Goal: Task Accomplishment & Management: Use online tool/utility

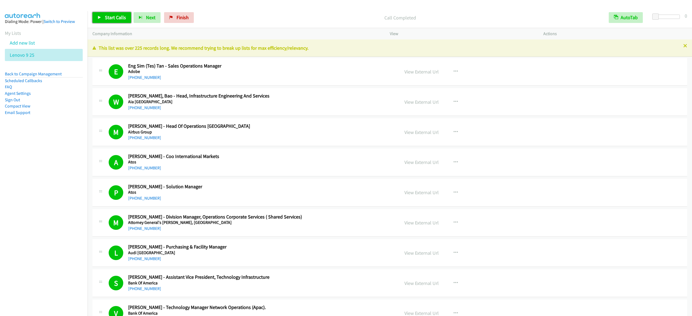
drag, startPoint x: 0, startPoint y: 0, endPoint x: 113, endPoint y: 14, distance: 113.5
click at [113, 14] on link "Start Calls" at bounding box center [111, 17] width 39 height 11
click at [108, 16] on span "Pause" at bounding box center [111, 17] width 12 height 6
click at [107, 17] on span "Start Calls" at bounding box center [115, 17] width 21 height 6
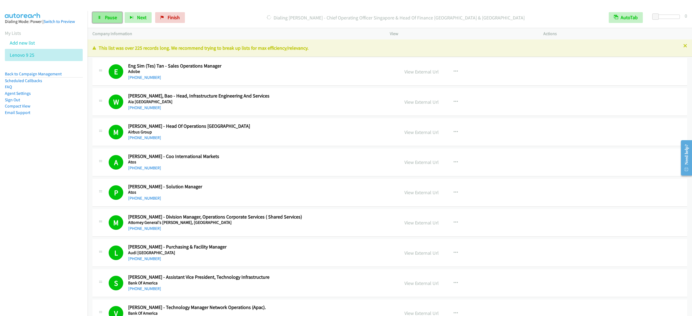
click at [108, 21] on link "Pause" at bounding box center [107, 17] width 30 height 11
click at [126, 18] on link "Start Calls" at bounding box center [111, 17] width 39 height 11
click at [113, 17] on span "Pause" at bounding box center [111, 17] width 12 height 6
click at [115, 22] on link "Start Calls" at bounding box center [111, 17] width 39 height 11
click at [102, 14] on link "Pause" at bounding box center [107, 17] width 30 height 11
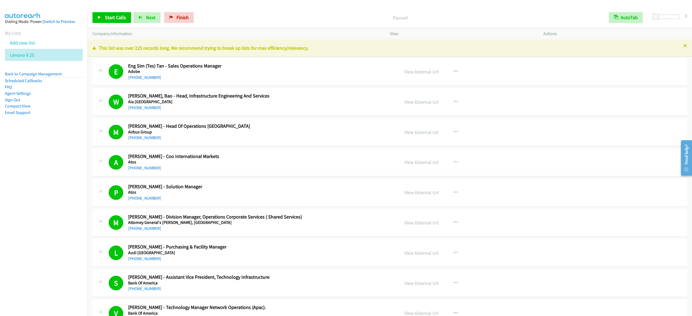
click at [123, 11] on div "Start Calls Pause Next Finish Paused AutoTab AutoTab 0" at bounding box center [390, 17] width 604 height 21
click at [118, 20] on span "Start Calls" at bounding box center [115, 17] width 21 height 6
click at [108, 16] on span "Pause" at bounding box center [111, 17] width 12 height 6
click at [121, 17] on span "Start Calls" at bounding box center [115, 17] width 21 height 6
click at [111, 14] on link "Pause" at bounding box center [107, 17] width 30 height 11
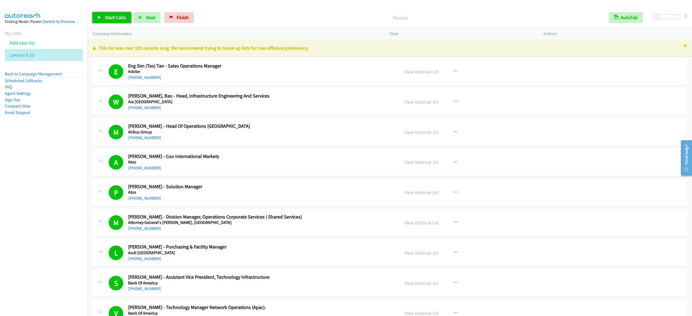
click at [107, 19] on span "Start Calls" at bounding box center [115, 17] width 21 height 6
drag, startPoint x: 111, startPoint y: 18, endPoint x: 293, endPoint y: 1, distance: 183.8
click at [110, 18] on span "Pause" at bounding box center [111, 17] width 12 height 6
click at [629, 16] on button "AutoTab" at bounding box center [626, 17] width 34 height 11
click at [101, 17] on icon at bounding box center [100, 18] width 4 height 4
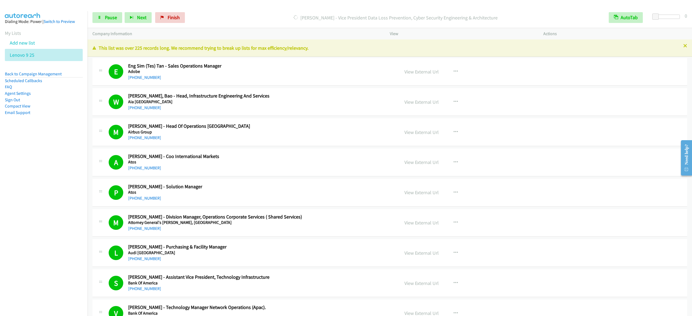
click at [114, 24] on div "Start Calls Pause Next Finish Dialing Yang Ji Ren - Vice President Data Loss Pr…" at bounding box center [390, 17] width 604 height 21
click at [112, 19] on span "Pause" at bounding box center [111, 17] width 12 height 6
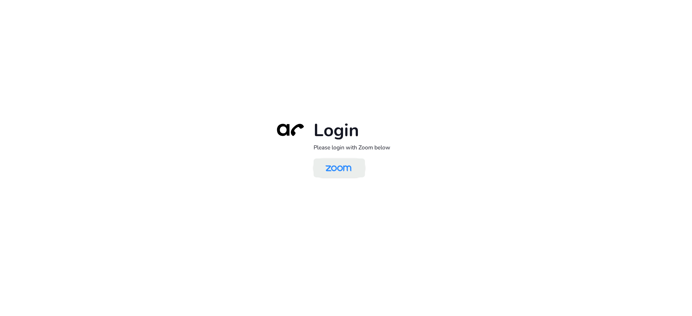
click at [336, 149] on img at bounding box center [338, 169] width 37 height 18
click at [329, 168] on img at bounding box center [338, 169] width 37 height 18
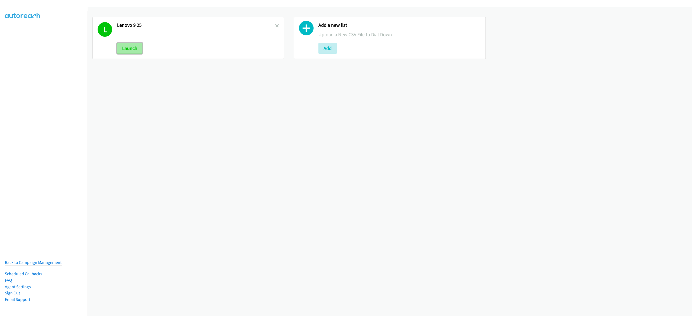
click at [137, 49] on button "Launch" at bounding box center [129, 48] width 25 height 11
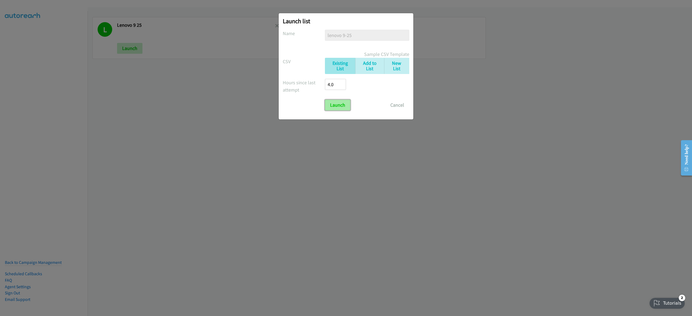
click at [338, 105] on input "Launch" at bounding box center [337, 105] width 25 height 11
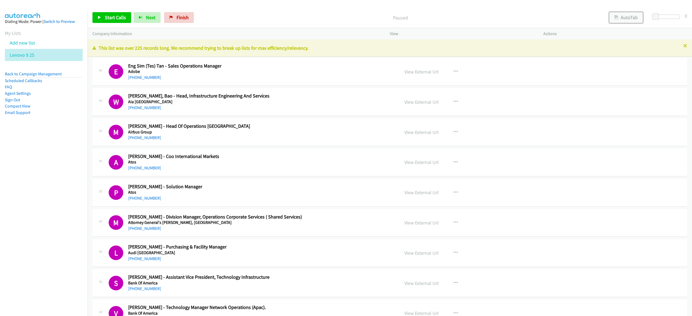
click at [622, 15] on button "AutoTab" at bounding box center [626, 17] width 34 height 11
click at [120, 16] on span "Start Calls" at bounding box center [115, 17] width 21 height 6
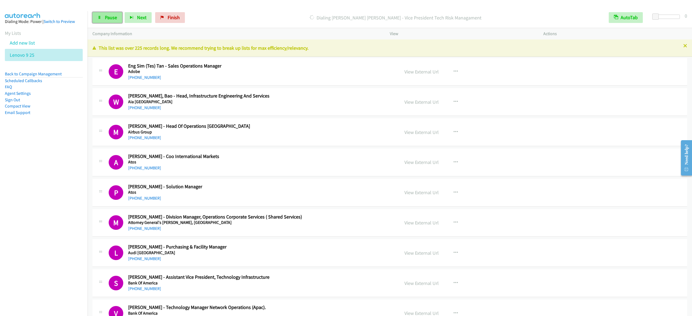
click at [113, 18] on span "Pause" at bounding box center [111, 17] width 12 height 6
click at [94, 17] on link "Start Calls" at bounding box center [111, 17] width 39 height 11
click at [95, 16] on link "Pause" at bounding box center [107, 17] width 30 height 11
click at [95, 16] on link "Start Calls" at bounding box center [111, 17] width 39 height 11
click at [112, 20] on span "Pause" at bounding box center [111, 17] width 12 height 6
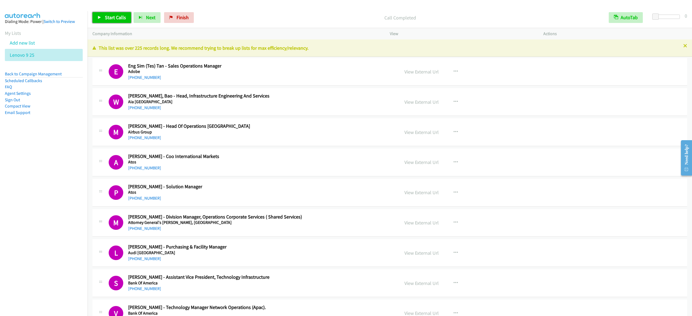
click at [114, 19] on span "Start Calls" at bounding box center [115, 17] width 21 height 6
click at [112, 24] on div "Start Calls Pause Next Finish Dialing Brandon Fernando - Assistant Vice Preside…" at bounding box center [390, 17] width 604 height 21
click at [114, 15] on span "Pause" at bounding box center [111, 17] width 12 height 6
click at [218, 16] on p "Call Completed" at bounding box center [400, 17] width 398 height 7
click at [103, 17] on link "Start Calls" at bounding box center [111, 17] width 39 height 11
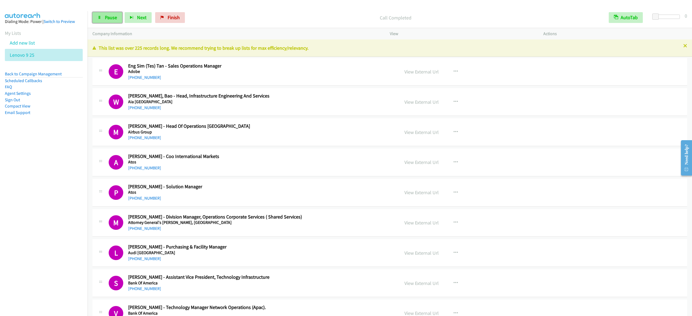
click at [116, 17] on span "Pause" at bounding box center [111, 17] width 12 height 6
click at [121, 20] on span "Start Calls" at bounding box center [115, 17] width 21 height 6
click at [108, 17] on span "Pause" at bounding box center [111, 17] width 12 height 6
